Goal: Information Seeking & Learning: Understand process/instructions

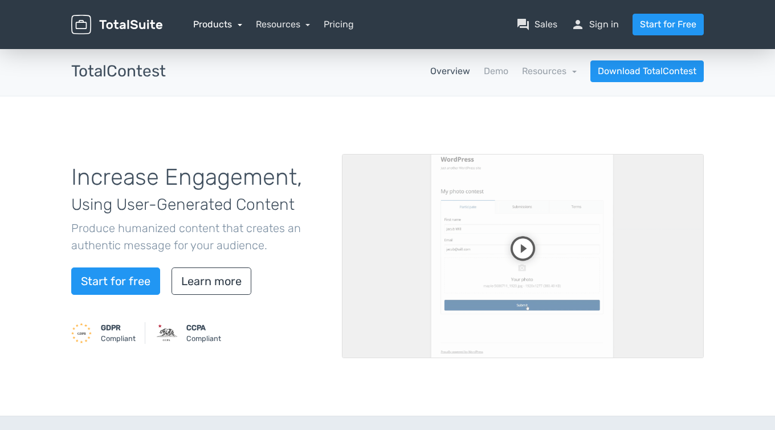
click at [208, 25] on link "Products" at bounding box center [217, 24] width 49 height 11
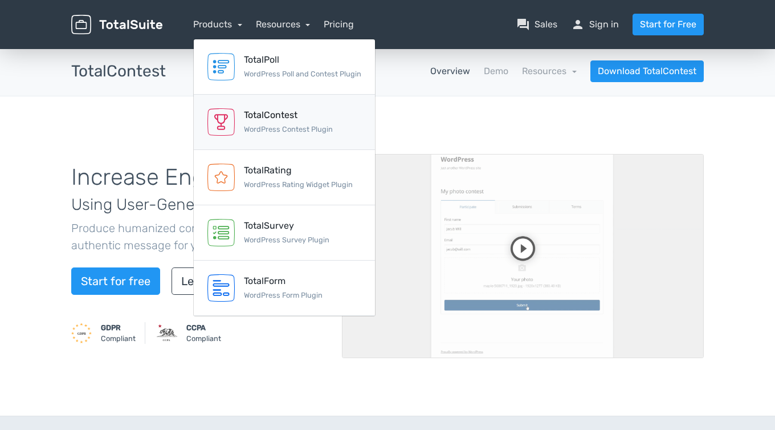
click at [276, 124] on div "TotalContest WordPress Contest Plugin" at bounding box center [288, 121] width 89 height 27
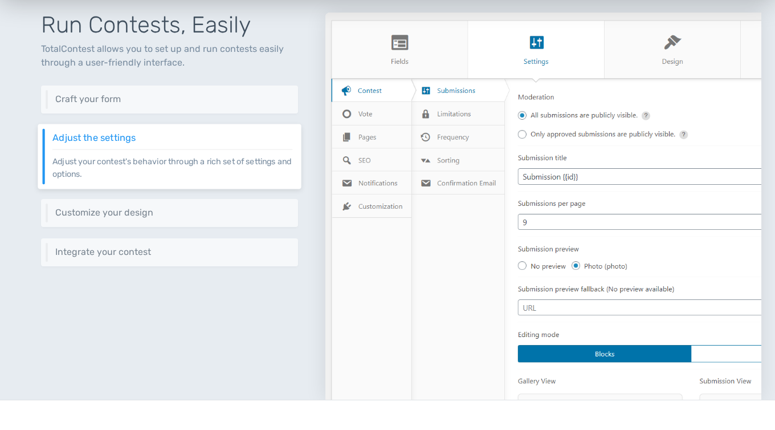
scroll to position [562, 0]
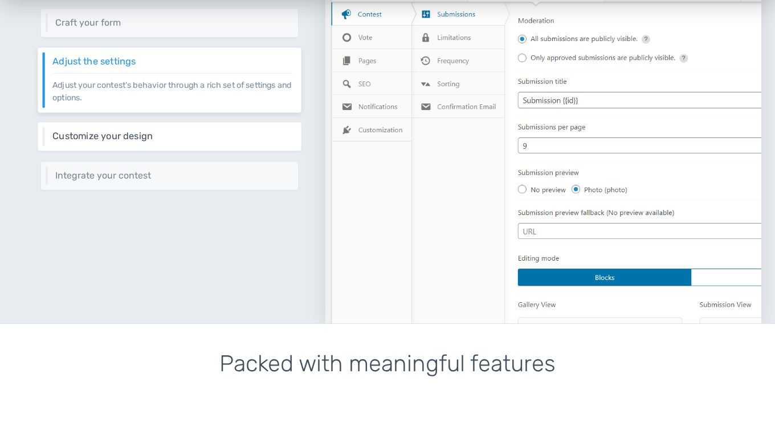
click at [250, 136] on h6 "Customize your design" at bounding box center [172, 136] width 240 height 10
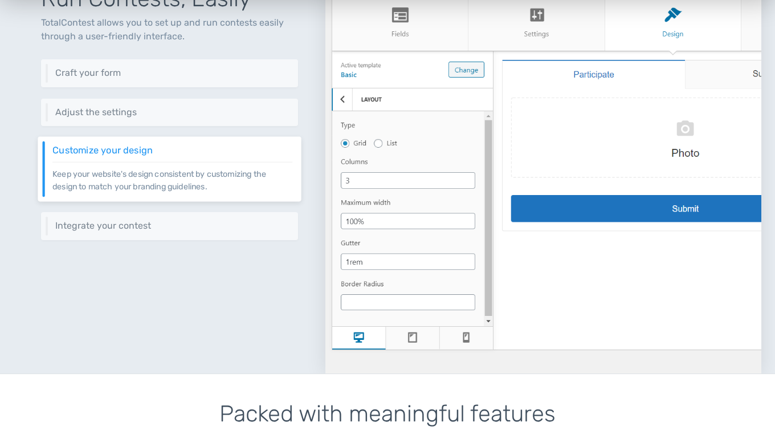
scroll to position [504, 0]
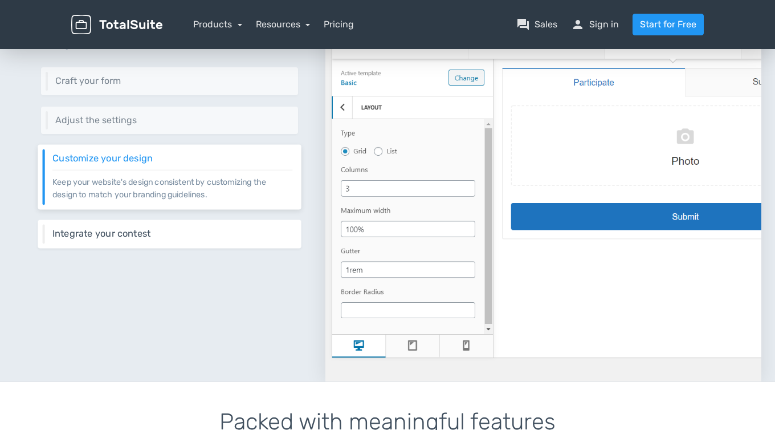
click at [239, 230] on h6 "Integrate your contest" at bounding box center [172, 234] width 240 height 10
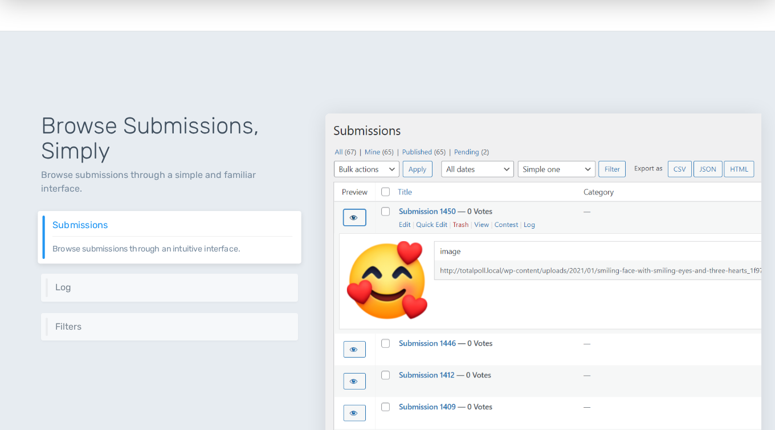
scroll to position [1131, 0]
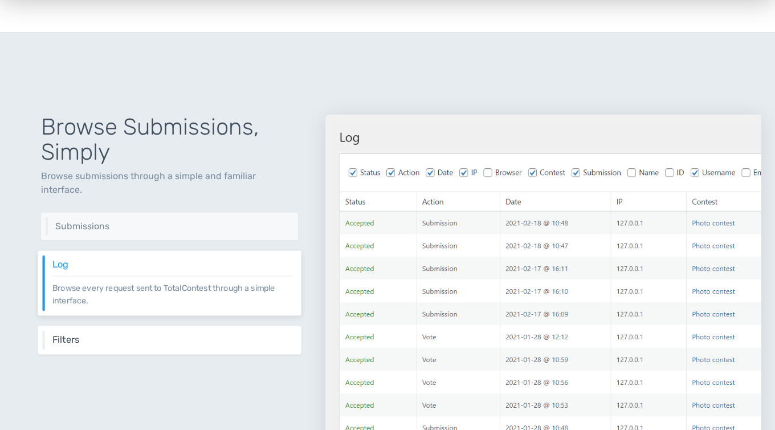
click at [217, 334] on h6 "Filters" at bounding box center [172, 339] width 240 height 10
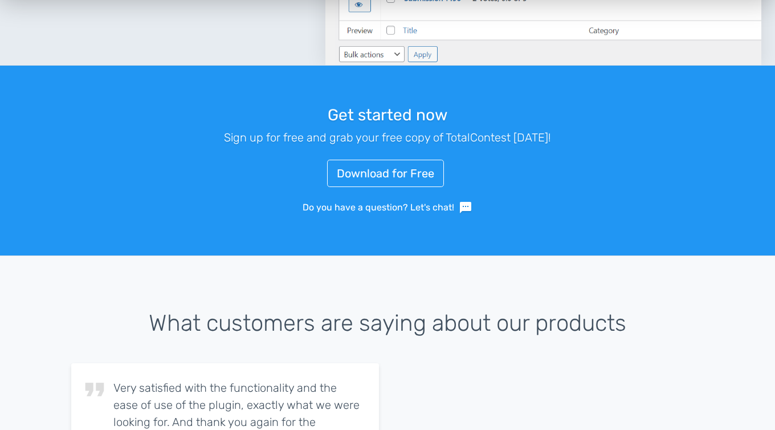
scroll to position [1662, 0]
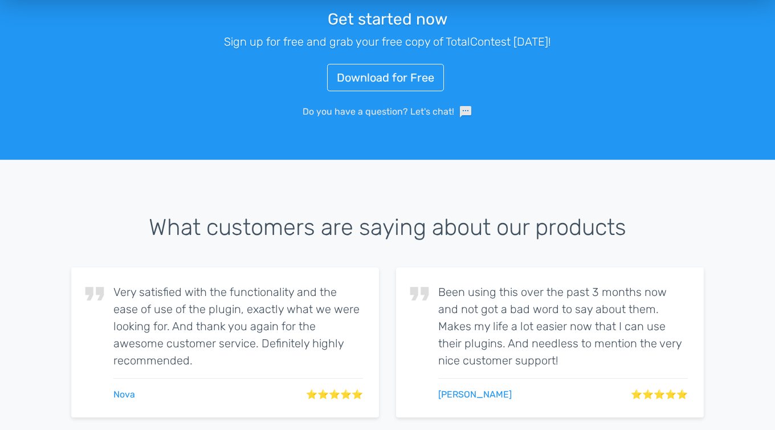
click at [462, 109] on span "sms" at bounding box center [466, 112] width 14 height 14
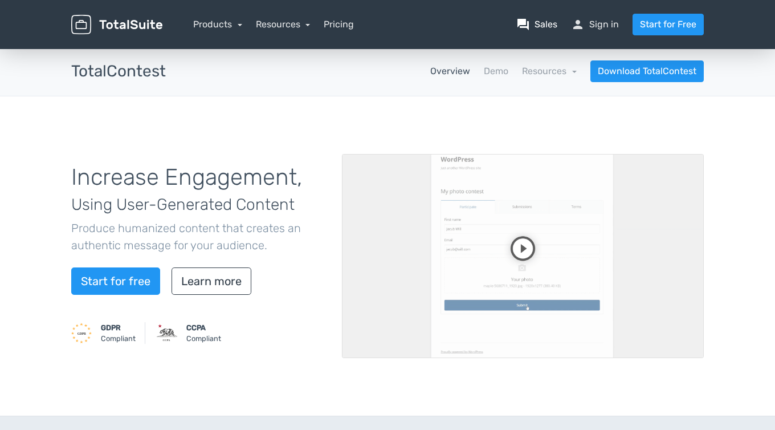
click at [546, 23] on link "question_answer Sales" at bounding box center [537, 25] width 41 height 14
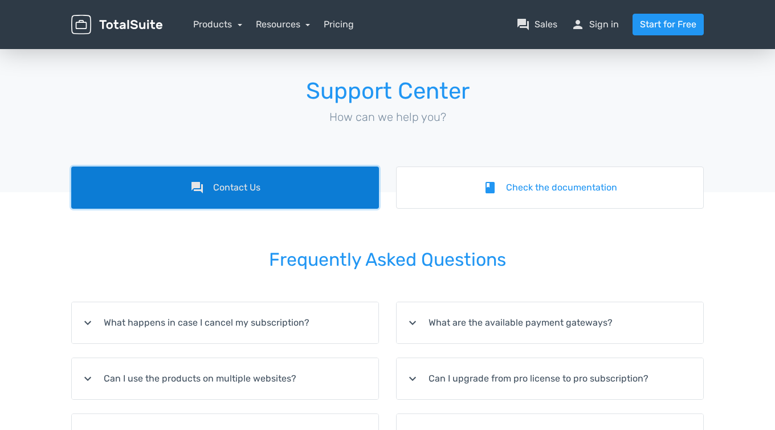
click at [310, 195] on link "forum Contact Us" at bounding box center [225, 187] width 308 height 42
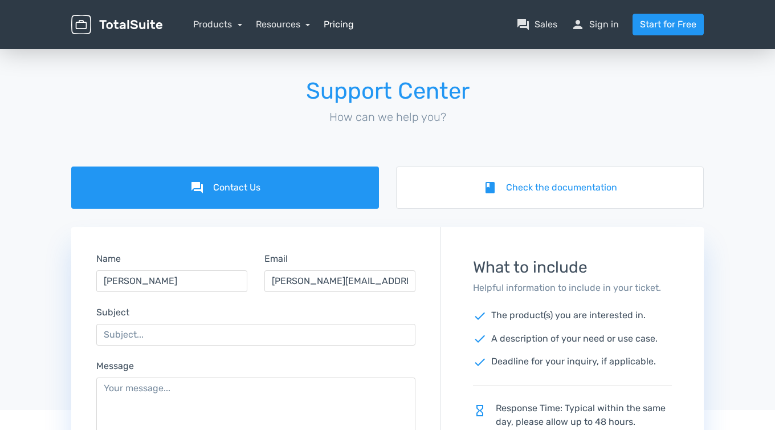
click at [343, 29] on link "Pricing" at bounding box center [339, 25] width 30 height 14
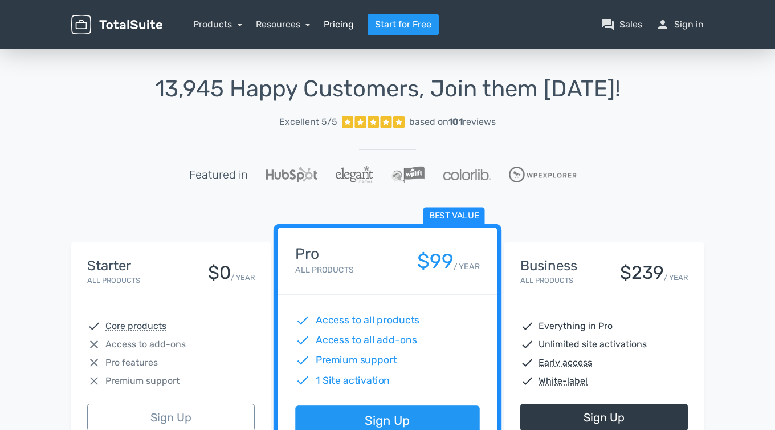
click at [332, 28] on link "Pricing" at bounding box center [339, 25] width 30 height 14
click at [287, 31] on nav "Products TotalPoll WordPress Poll and Contest Plugin TotalContest WordPress Con…" at bounding box center [442, 25] width 542 height 22
click at [282, 27] on link "Resources" at bounding box center [283, 24] width 55 height 11
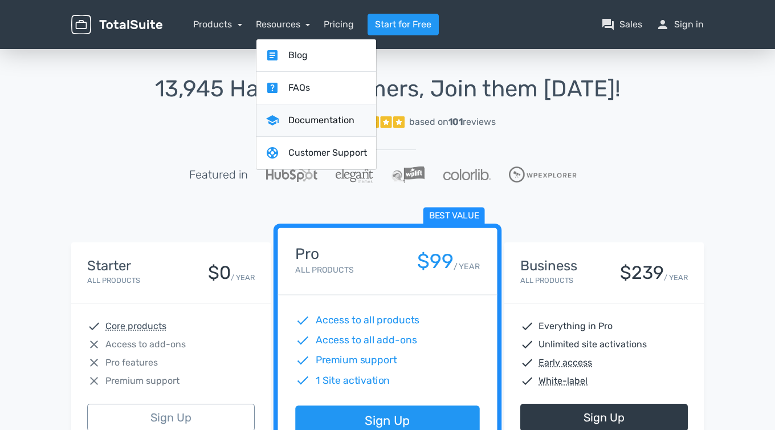
click at [302, 115] on link "school Documentation" at bounding box center [317, 120] width 120 height 32
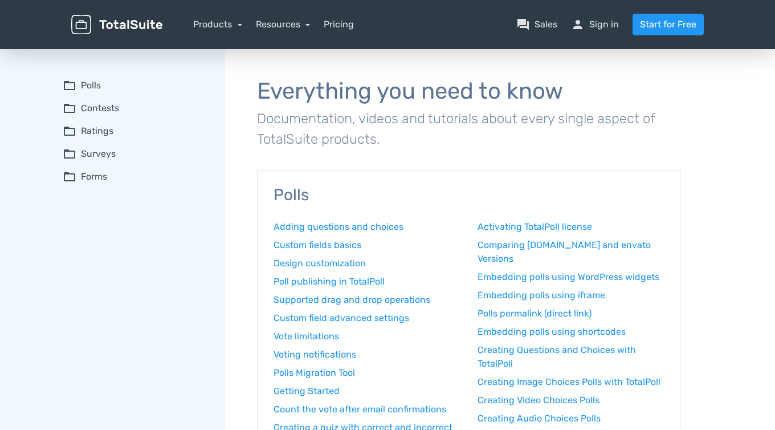
click at [114, 109] on summary "folder_open Contests" at bounding box center [136, 108] width 147 height 14
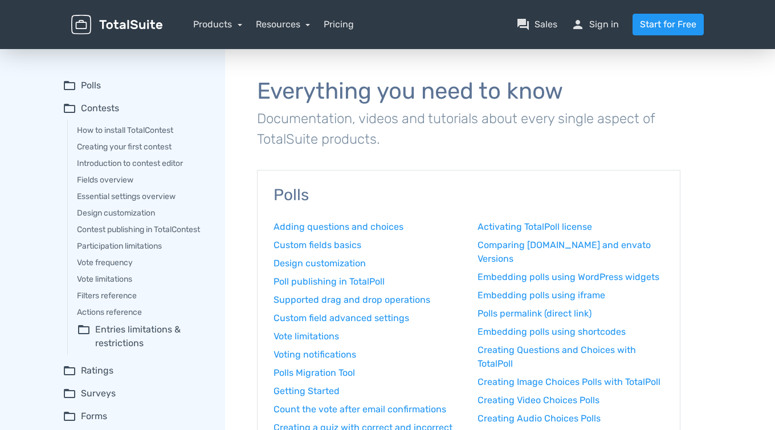
click at [114, 332] on summary "folder_open Entries limitations & restrictions" at bounding box center [143, 336] width 132 height 27
click at [123, 368] on link "Participation frequency" at bounding box center [150, 365] width 118 height 12
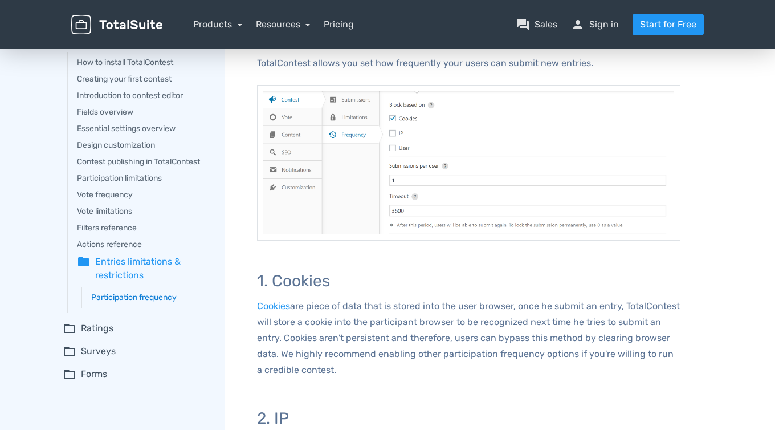
scroll to position [48, 0]
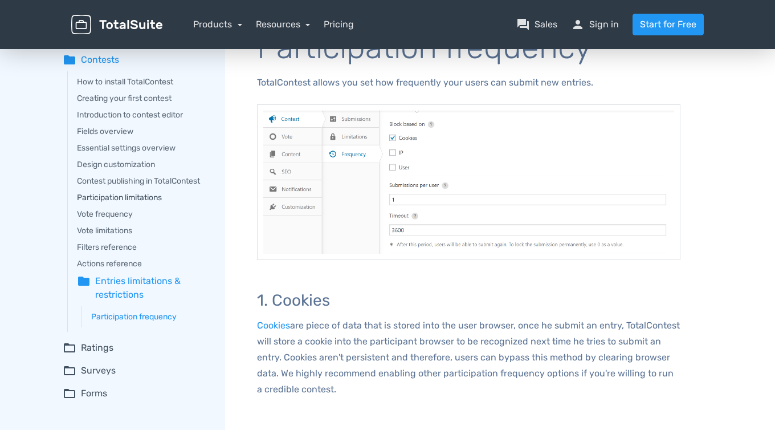
click at [113, 201] on link "Participation limitations" at bounding box center [143, 198] width 132 height 12
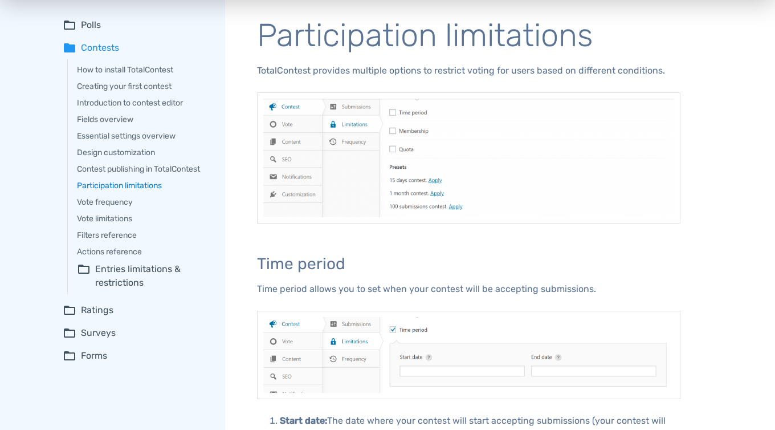
scroll to position [63, 0]
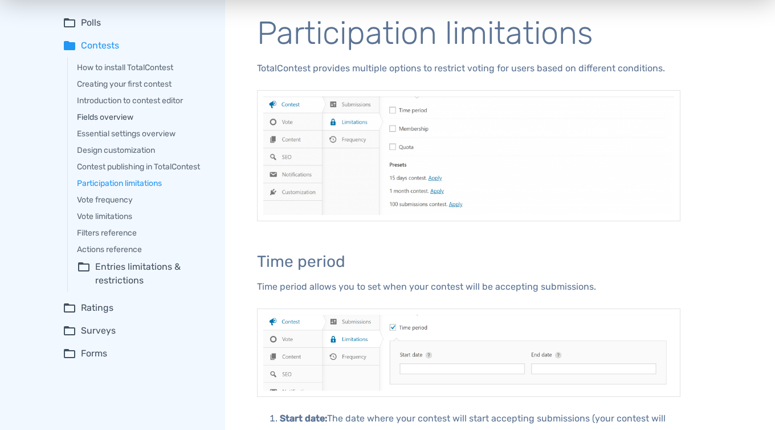
click at [123, 118] on link "Fields overview" at bounding box center [143, 117] width 132 height 12
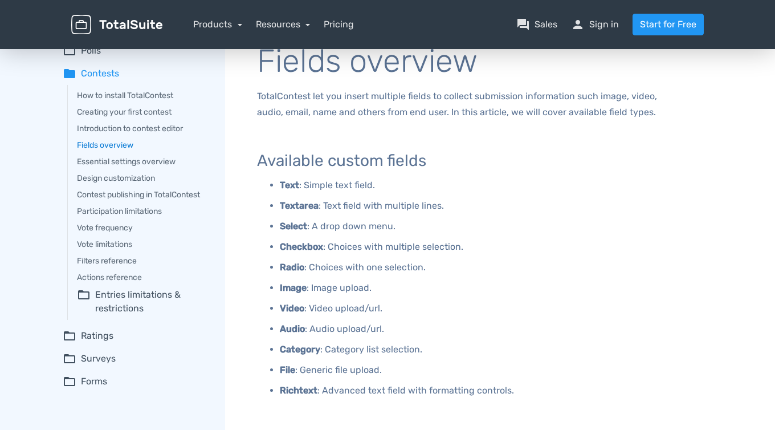
scroll to position [40, 0]
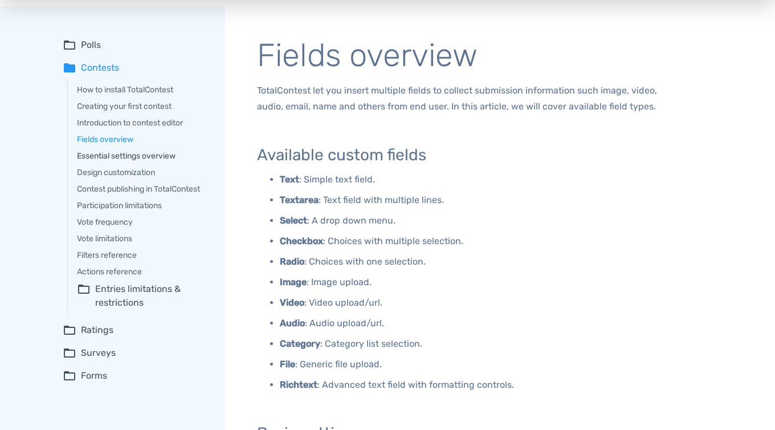
click at [139, 156] on link "Essential settings overview" at bounding box center [143, 156] width 132 height 12
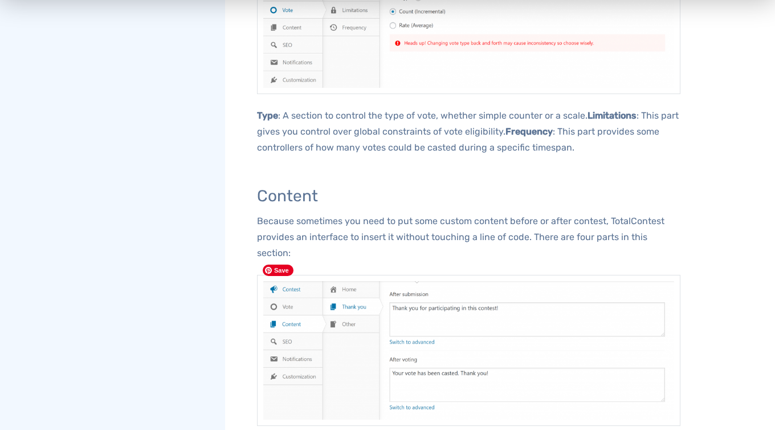
scroll to position [739, 0]
